Goal: Task Accomplishment & Management: Complete application form

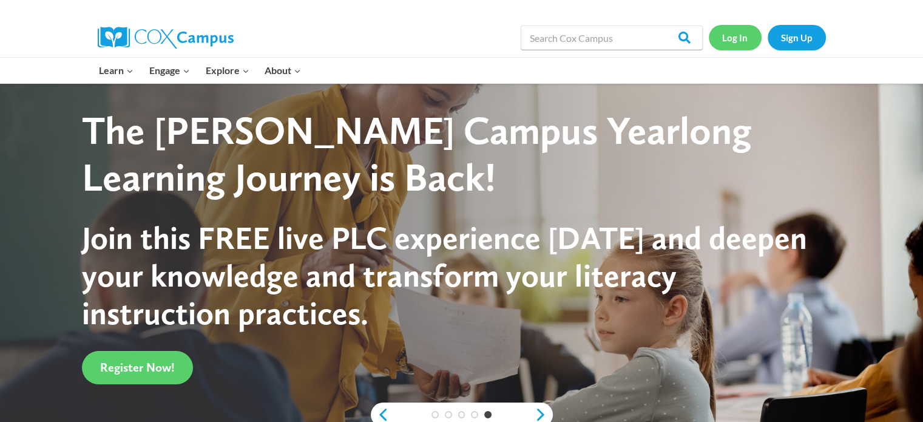
click at [741, 41] on link "Log In" at bounding box center [735, 37] width 53 height 25
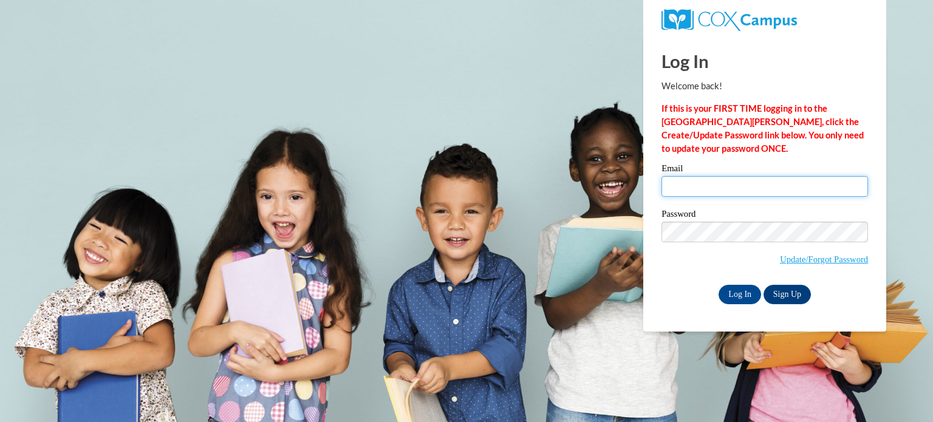
click at [729, 184] on input "Email" at bounding box center [764, 186] width 206 height 21
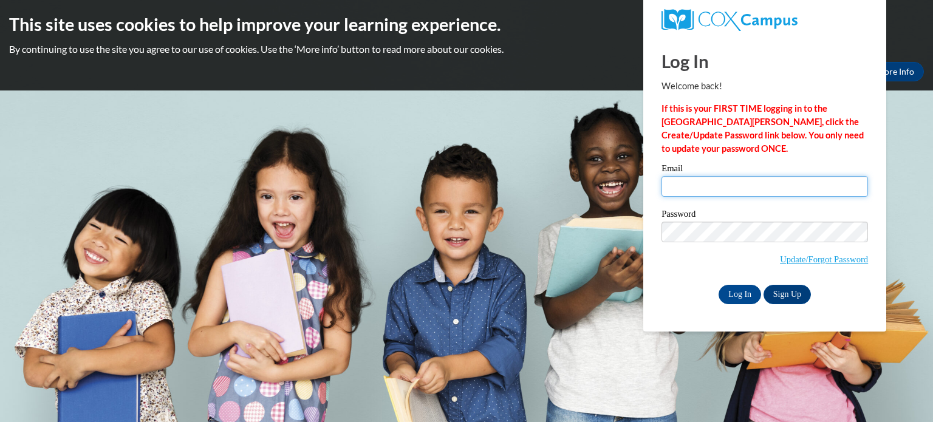
type input "LCHRISTIANSON@WABENO.K12.WI.US"
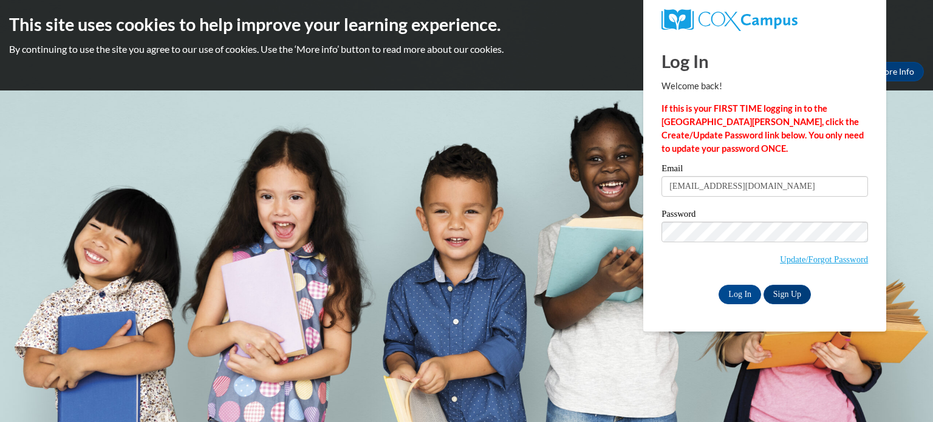
click at [539, 161] on body "This site uses cookies to help improve your learning experience. By continuing …" at bounding box center [466, 211] width 933 height 422
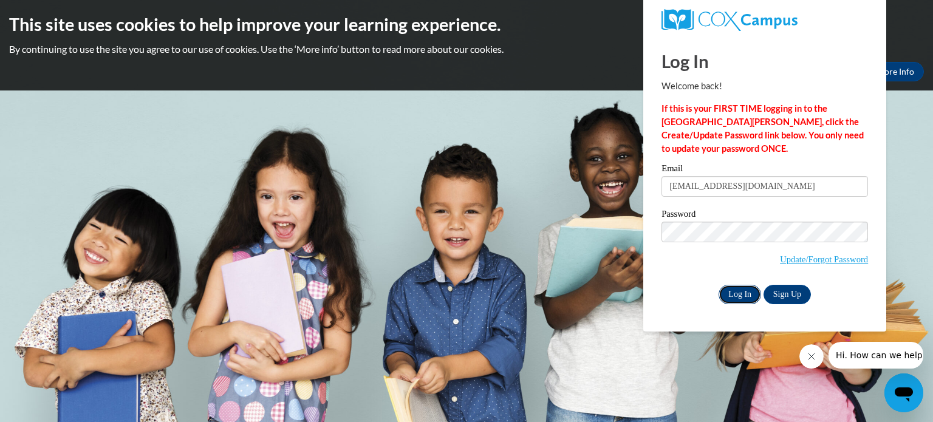
click at [739, 293] on input "Log In" at bounding box center [739, 294] width 42 height 19
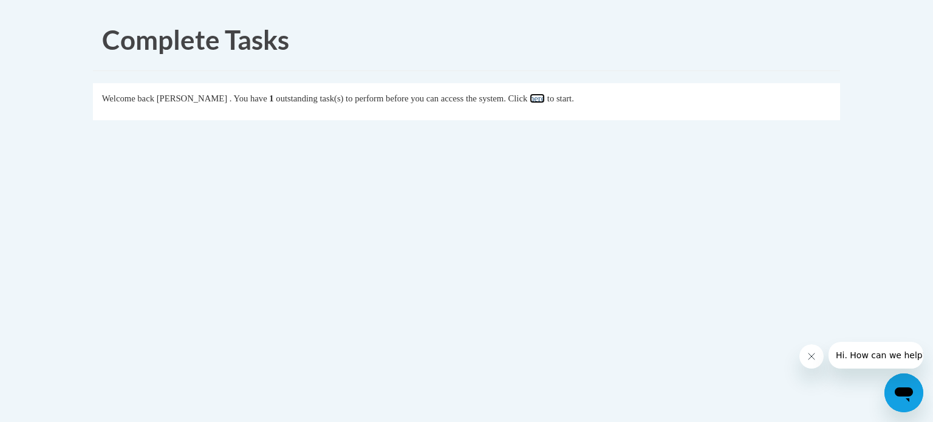
click at [545, 101] on link "here" at bounding box center [536, 98] width 15 height 10
click at [545, 97] on link "here" at bounding box center [536, 98] width 15 height 10
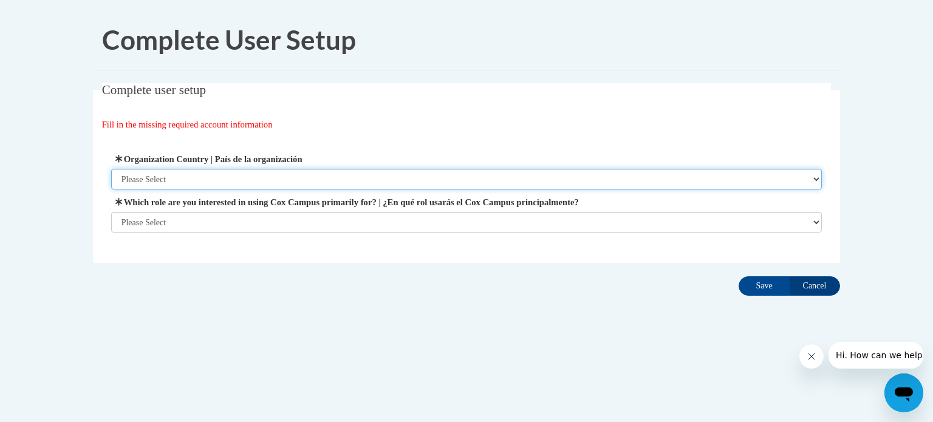
click at [206, 180] on select "Please Select United States | Estados Unidos Outside of the United States | Fue…" at bounding box center [466, 179] width 711 height 21
select select "ad49bcad-a171-4b2e-b99c-48b446064914"
click at [111, 169] on select "Please Select United States | Estados Unidos Outside of the United States | Fue…" at bounding box center [466, 179] width 711 height 21
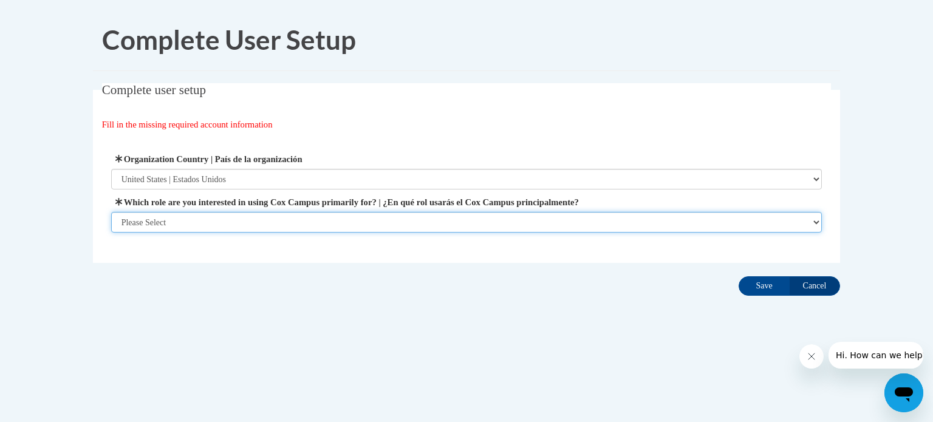
click at [186, 222] on select "Please Select College/University | Colegio/Universidad Community/Nonprofit Part…" at bounding box center [466, 222] width 711 height 21
select select "fbf2d438-af2f-41f8-98f1-81c410e29de3"
click at [111, 233] on select "Please Select College/University | Colegio/Universidad Community/Nonprofit Part…" at bounding box center [466, 222] width 711 height 21
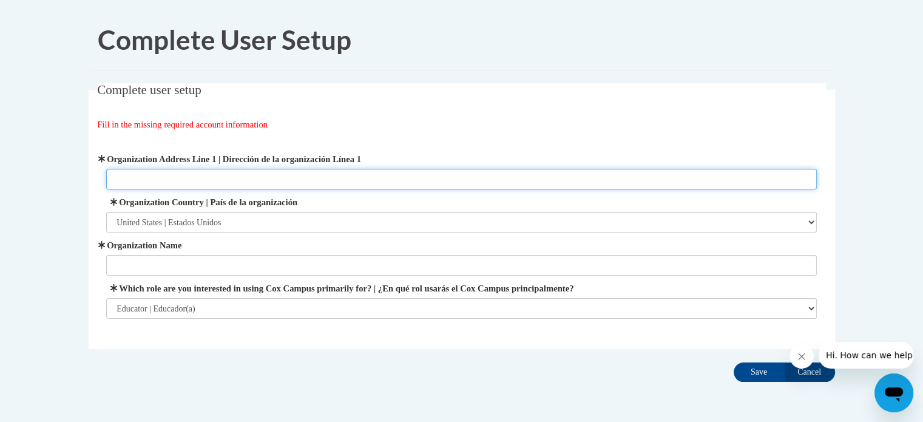
click at [327, 183] on input "Organization Address Line 1 | Dirección de la organización Línea 1" at bounding box center [461, 179] width 711 height 21
type input "4346 Mill Lane"
type input "Wabeno Elementary"
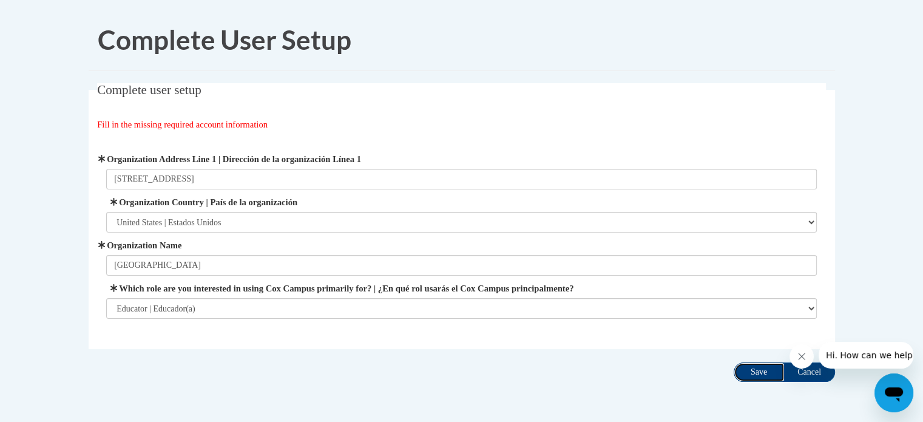
click at [758, 373] on input "Save" at bounding box center [759, 371] width 51 height 19
click at [801, 356] on icon "Close message from company" at bounding box center [802, 356] width 6 height 6
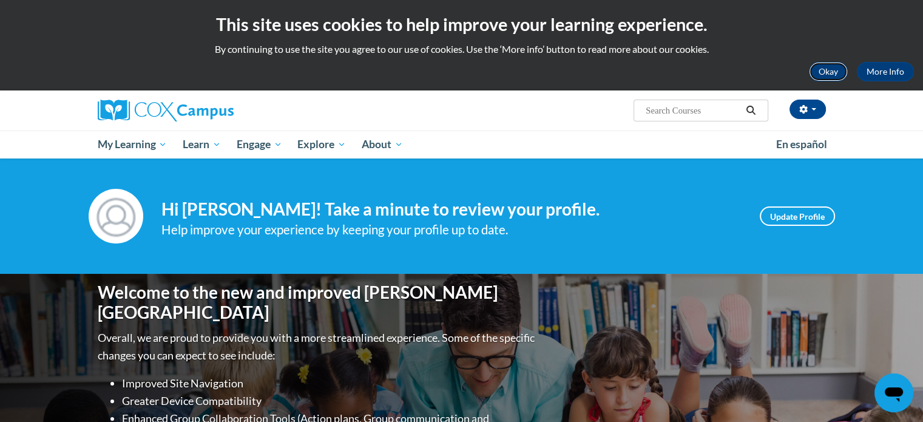
click at [828, 71] on button "Okay" at bounding box center [828, 71] width 39 height 19
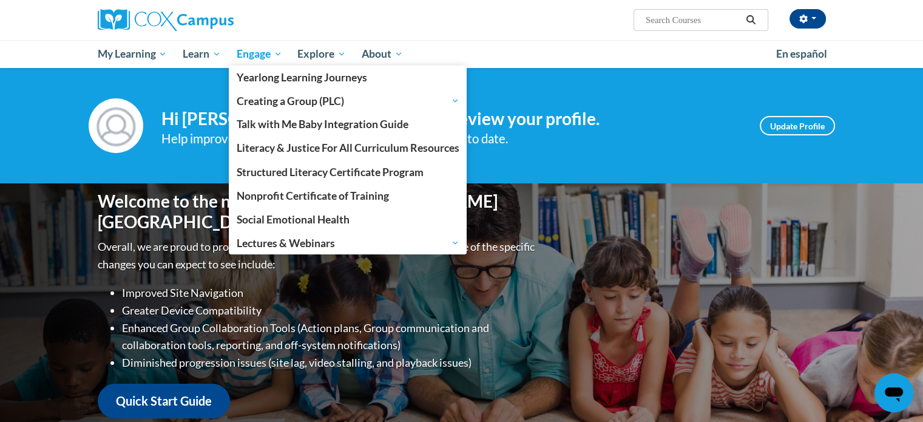
click at [277, 51] on span "Engage" at bounding box center [260, 54] width 46 height 15
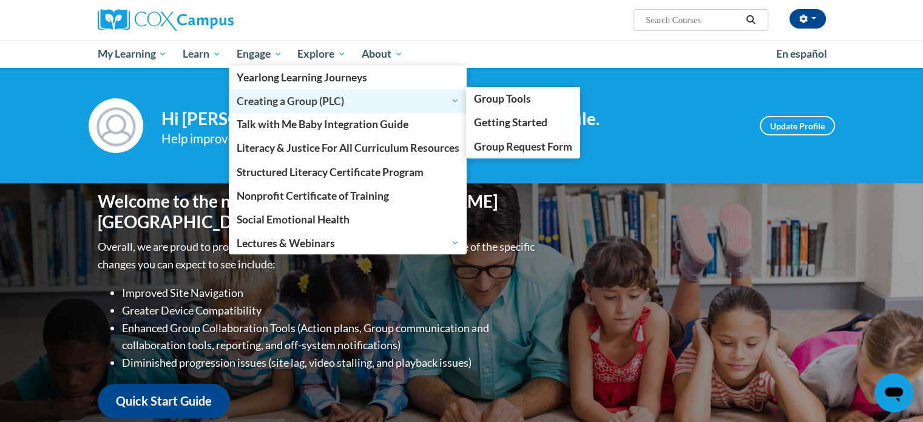
click at [284, 103] on span "Creating a Group (PLC)" at bounding box center [348, 100] width 223 height 15
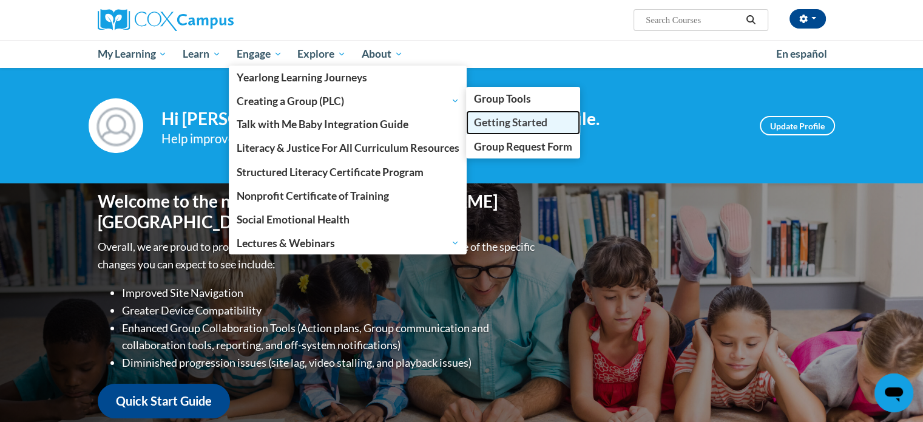
click at [499, 118] on span "Getting Started" at bounding box center [510, 122] width 73 height 13
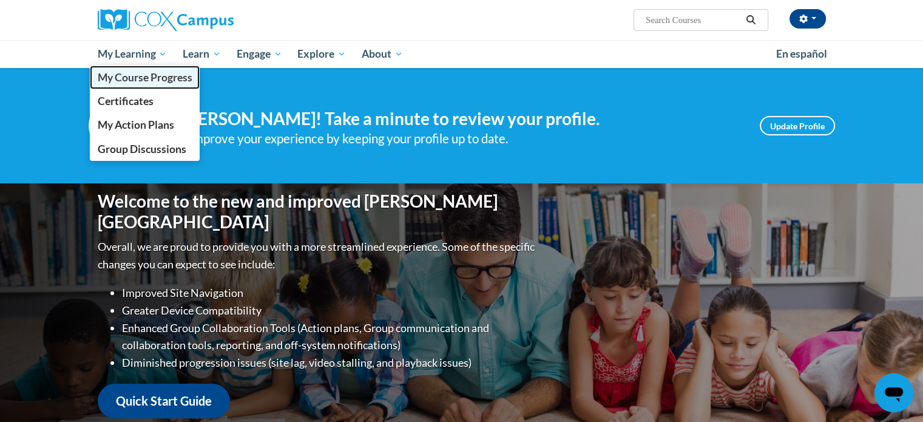
click at [143, 79] on span "My Course Progress" at bounding box center [144, 77] width 95 height 13
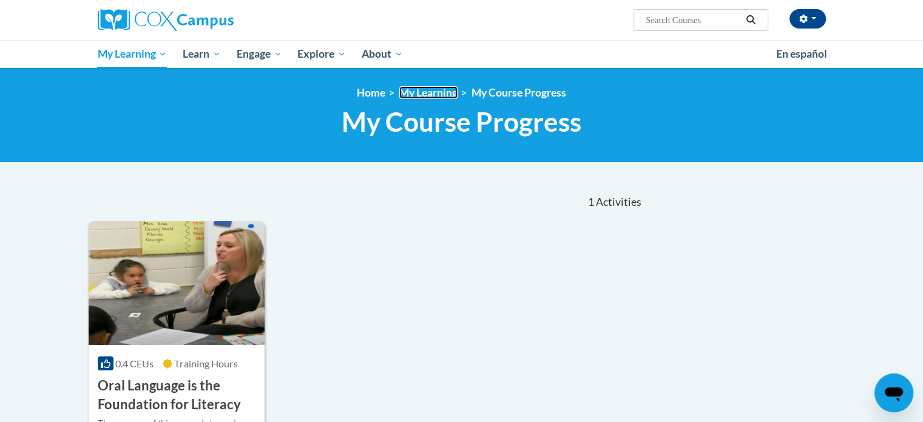
click at [450, 90] on link "My Learning" at bounding box center [428, 92] width 58 height 13
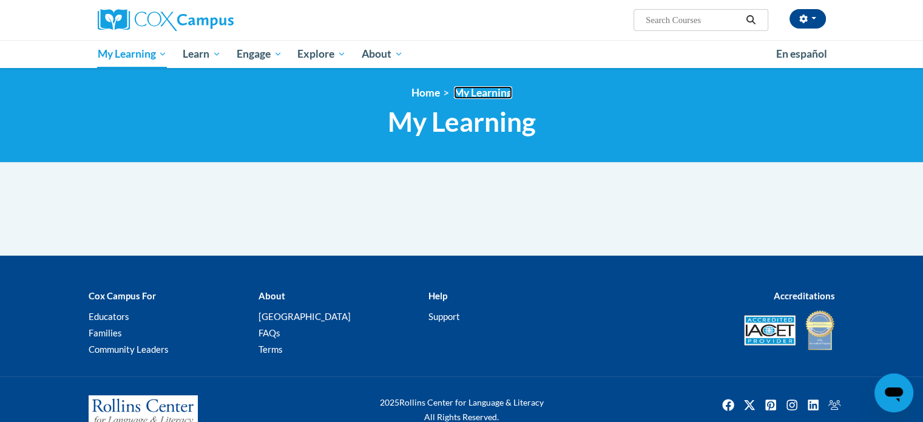
click at [465, 92] on link "My Learning" at bounding box center [483, 92] width 58 height 13
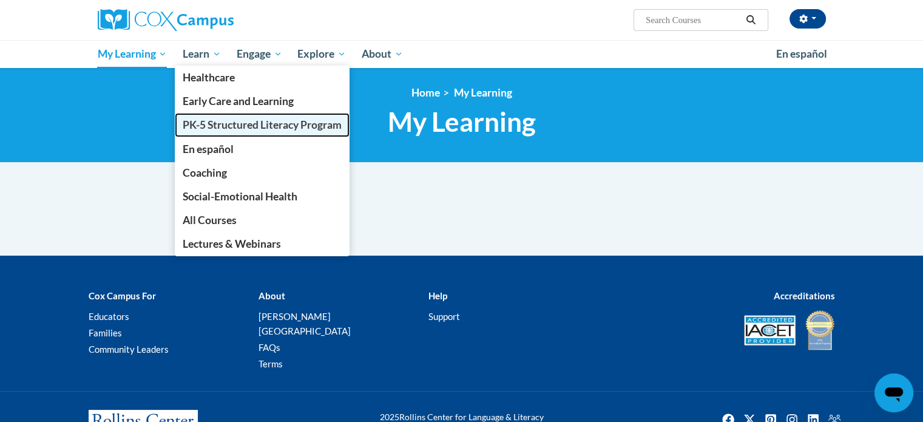
click at [232, 125] on span "PK-5 Structured Literacy Program" at bounding box center [262, 124] width 159 height 13
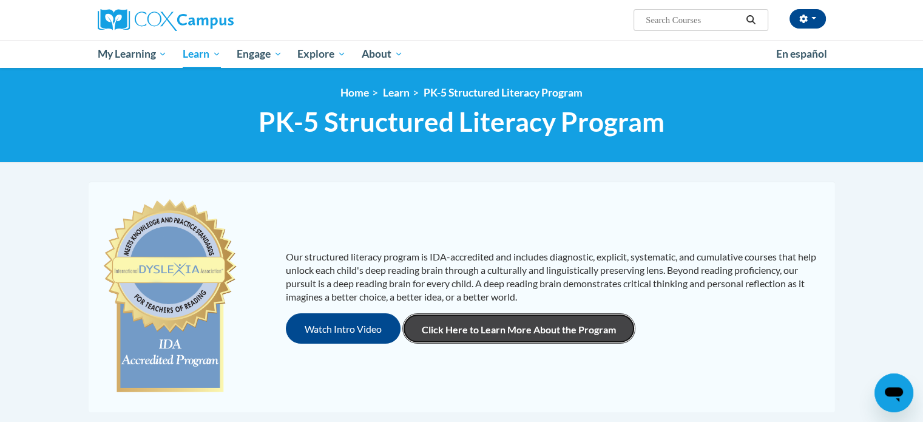
click at [466, 328] on link "Click Here to Learn More About the Program" at bounding box center [519, 328] width 233 height 30
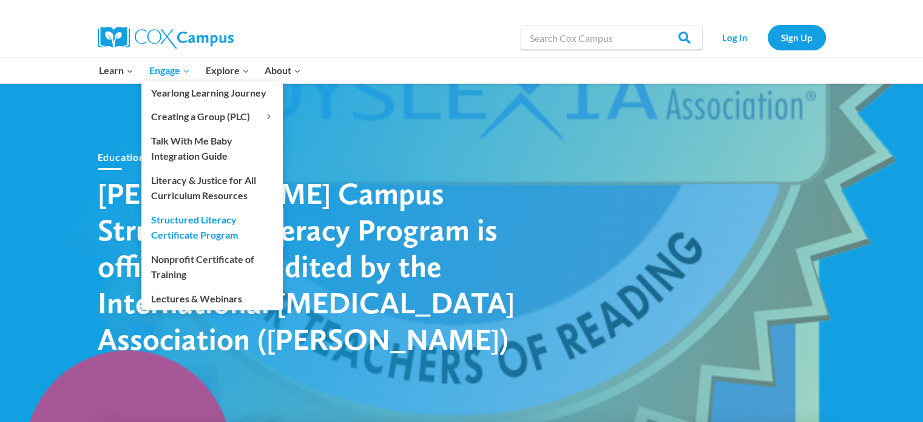
click at [201, 218] on link "Structured Literacy Certificate Program" at bounding box center [211, 227] width 141 height 39
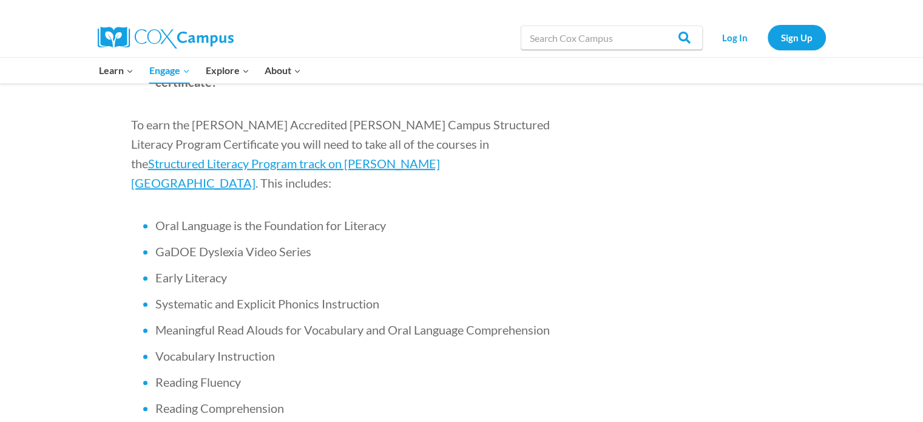
scroll to position [803, 0]
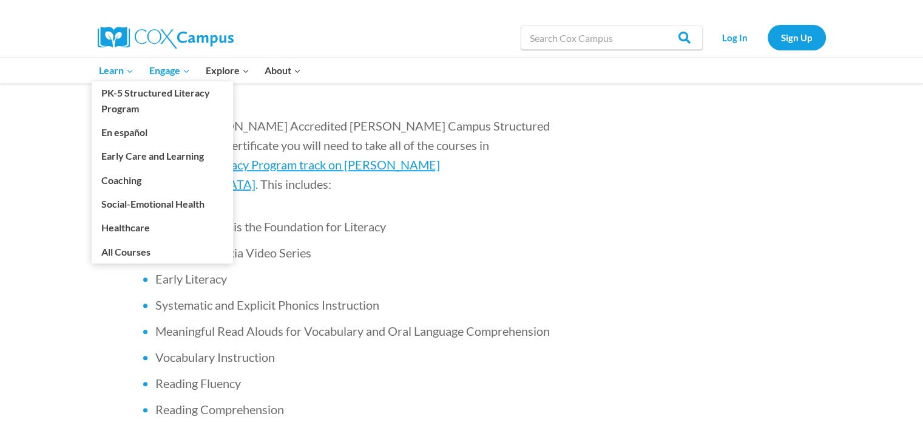
click at [110, 77] on span "Learn Expand" at bounding box center [116, 71] width 35 height 16
click at [104, 70] on span "Learn Expand" at bounding box center [116, 71] width 35 height 16
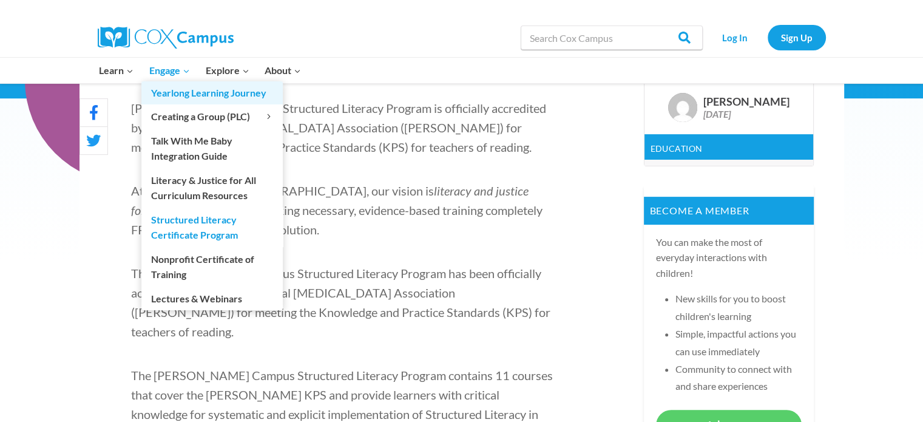
scroll to position [0, 0]
